Goal: Task Accomplishment & Management: Use online tool/utility

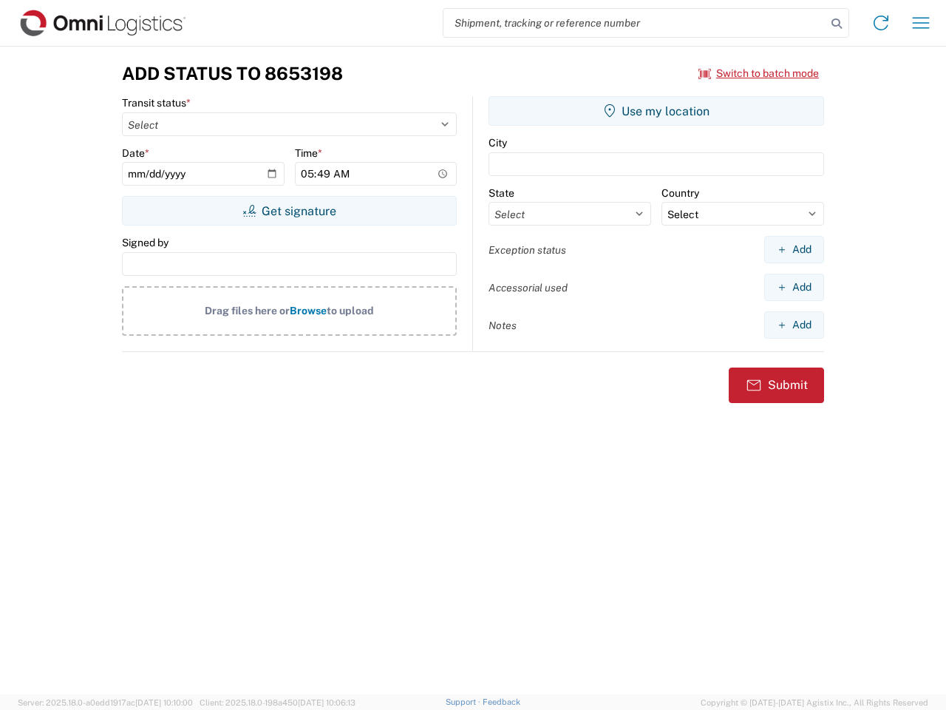
click at [635, 23] on input "search" at bounding box center [635, 23] width 383 height 28
click at [837, 24] on icon at bounding box center [837, 23] width 21 height 21
click at [881, 23] on icon at bounding box center [881, 23] width 24 height 24
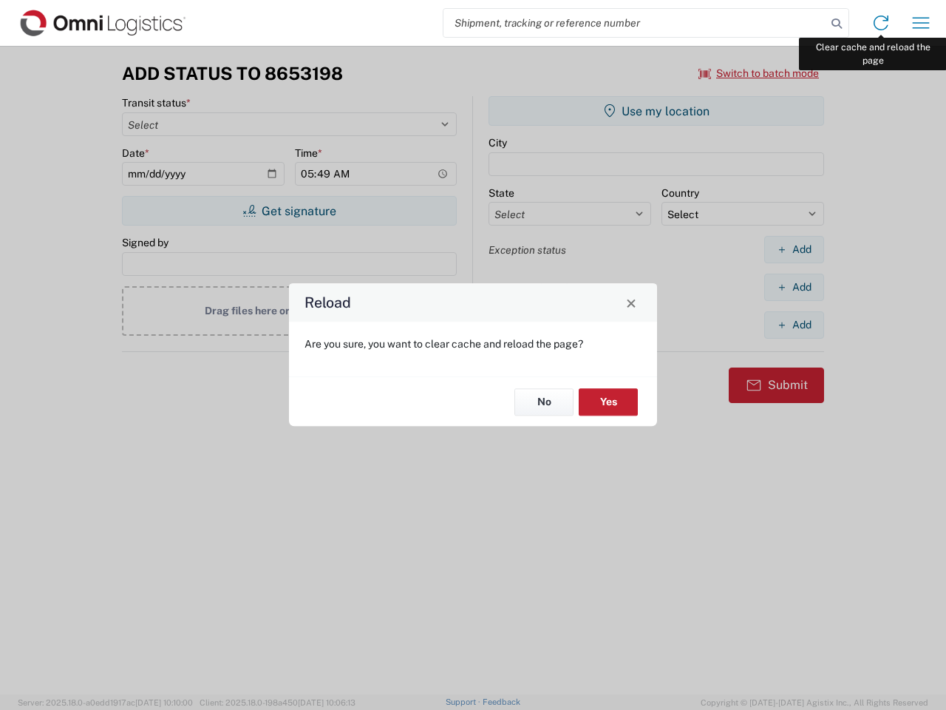
click at [921, 23] on div "Reload Are you sure, you want to clear cache and reload the page? No Yes" at bounding box center [473, 355] width 946 height 710
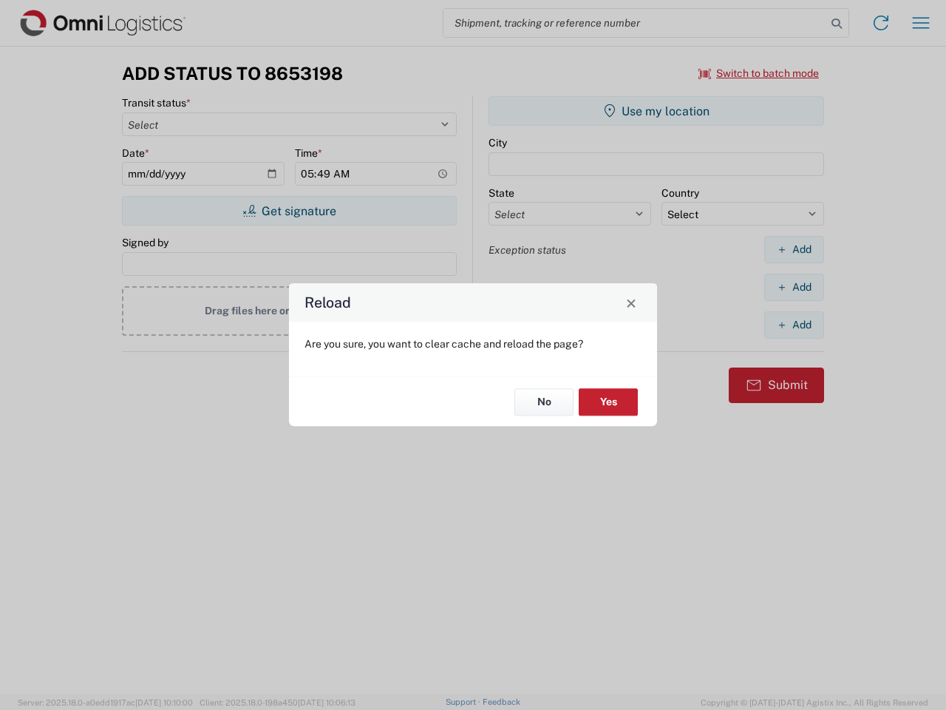
click at [759, 73] on div "Reload Are you sure, you want to clear cache and reload the page? No Yes" at bounding box center [473, 355] width 946 height 710
click at [289, 211] on div "Reload Are you sure, you want to clear cache and reload the page? No Yes" at bounding box center [473, 355] width 946 height 710
click at [656, 111] on div "Reload Are you sure, you want to clear cache and reload the page? No Yes" at bounding box center [473, 355] width 946 height 710
click at [794, 249] on div "Reload Are you sure, you want to clear cache and reload the page? No Yes" at bounding box center [473, 355] width 946 height 710
click at [794, 287] on div "Reload Are you sure, you want to clear cache and reload the page? No Yes" at bounding box center [473, 355] width 946 height 710
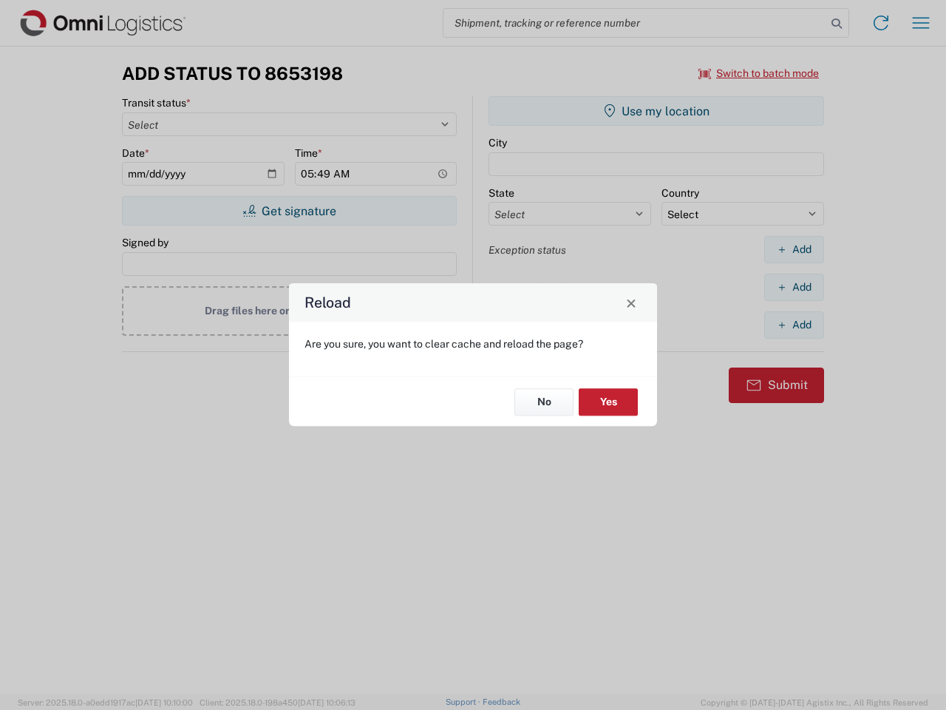
click at [794, 325] on div "Reload Are you sure, you want to clear cache and reload the page? No Yes" at bounding box center [473, 355] width 946 height 710
